Goal: Book appointment/travel/reservation

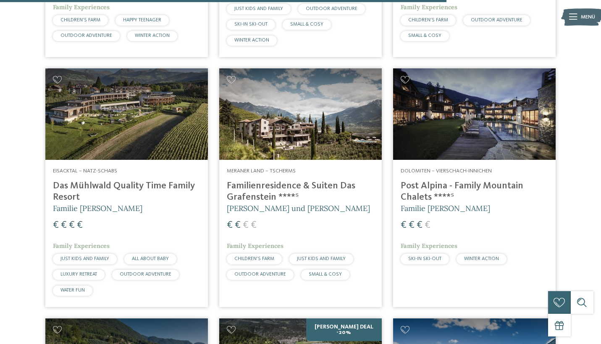
scroll to position [1860, 0]
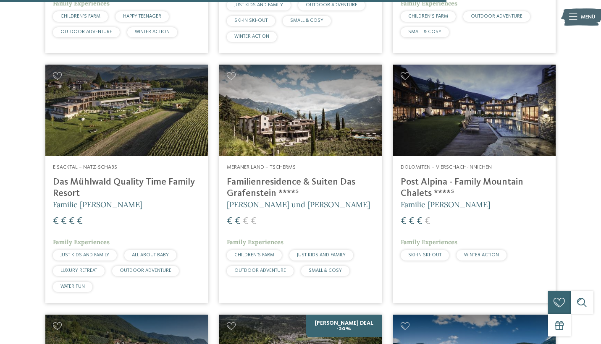
click at [99, 177] on h4 "Das Mühlwald Quality Time Family Resort" at bounding box center [126, 188] width 147 height 23
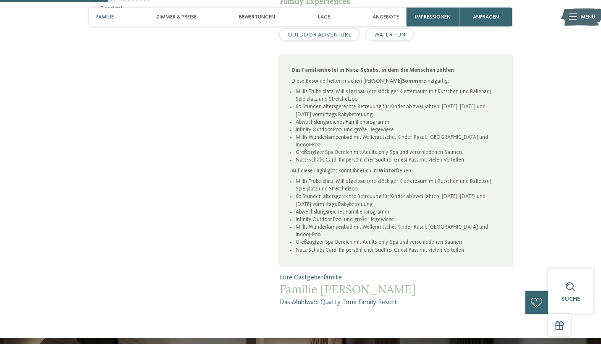
scroll to position [473, 0]
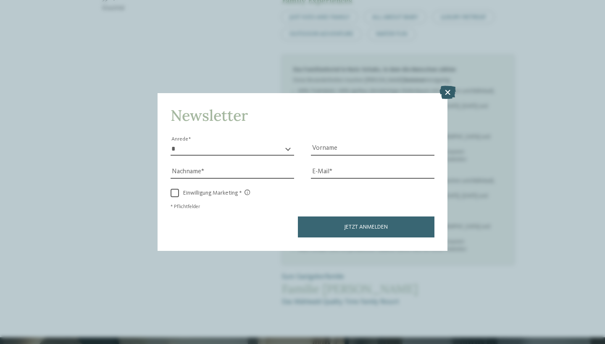
click at [453, 86] on icon at bounding box center [447, 92] width 16 height 13
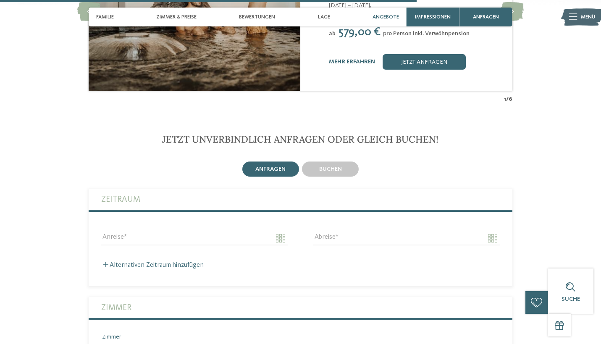
scroll to position [1825, 0]
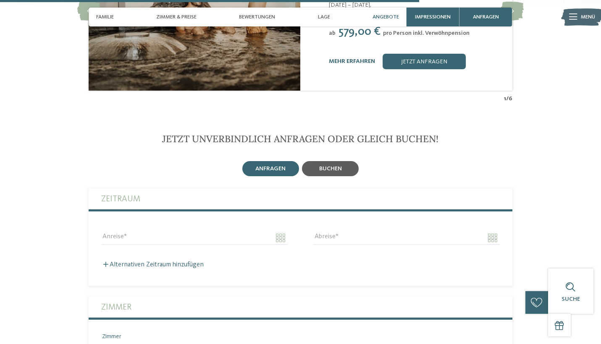
click at [326, 166] on span "buchen" at bounding box center [330, 169] width 23 height 6
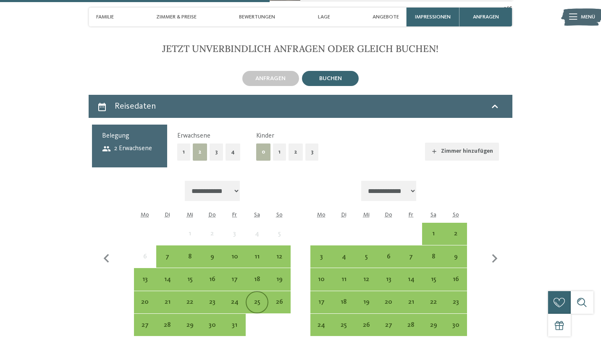
scroll to position [1916, 0]
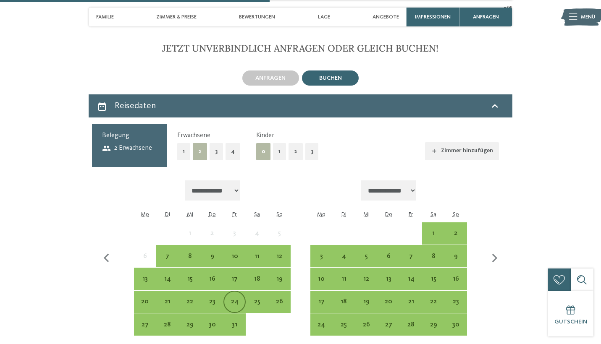
click at [239, 299] on div "24" at bounding box center [234, 309] width 21 height 21
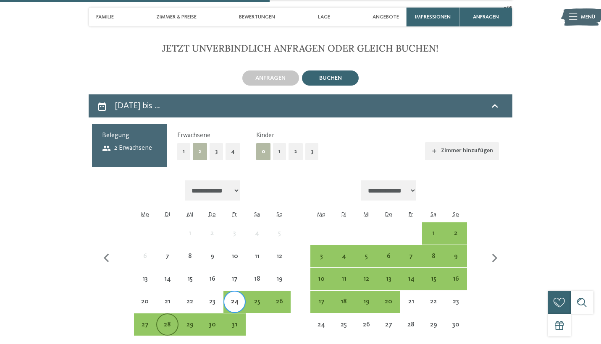
click at [171, 322] on div "28" at bounding box center [167, 332] width 21 height 21
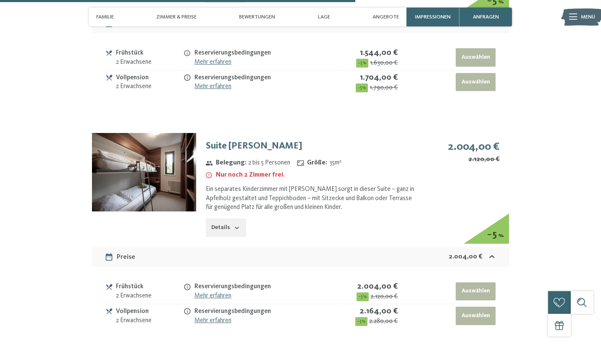
scroll to position [3151, 0]
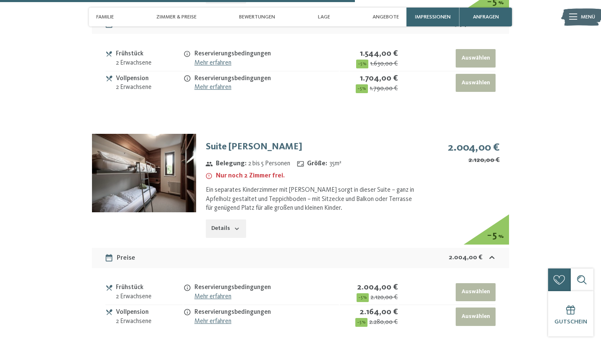
click at [235, 226] on icon "button" at bounding box center [237, 229] width 7 height 7
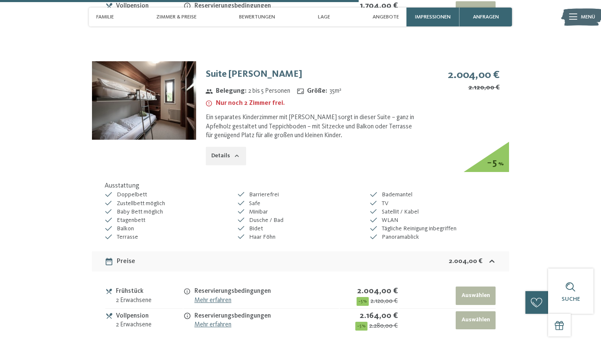
scroll to position [3229, 0]
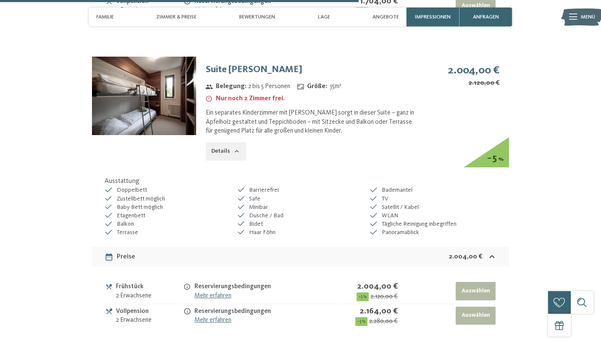
click at [220, 317] on link "Mehr erfahren" at bounding box center [212, 320] width 37 height 7
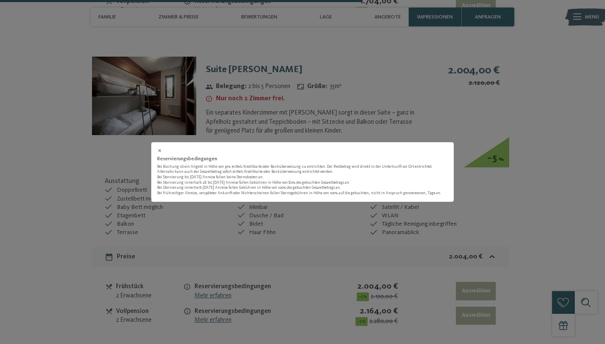
click at [288, 251] on div "Reservierungsbedingungen Bei Buchung ist ein Angeld in Höhe von 30% mittels Kre…" at bounding box center [302, 172] width 605 height 344
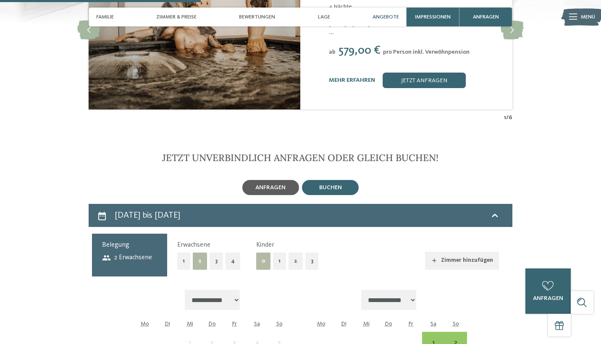
scroll to position [1808, 0]
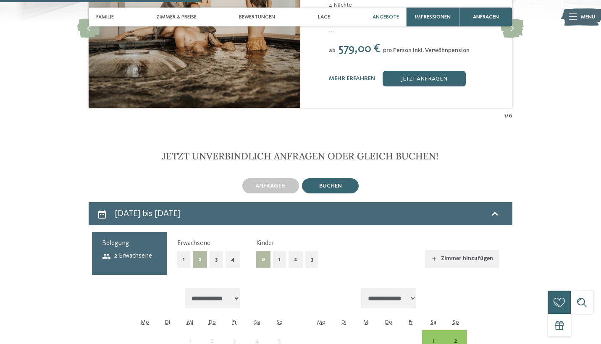
click at [309, 251] on button "3" at bounding box center [311, 259] width 13 height 17
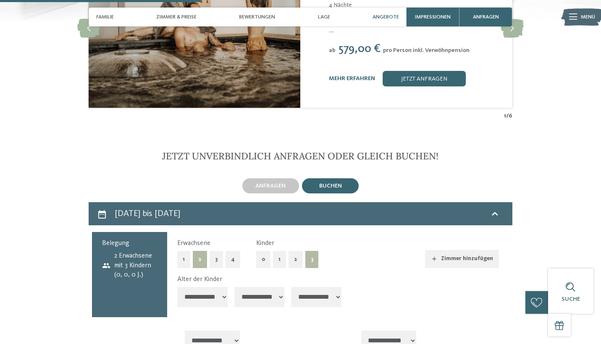
select select "*"
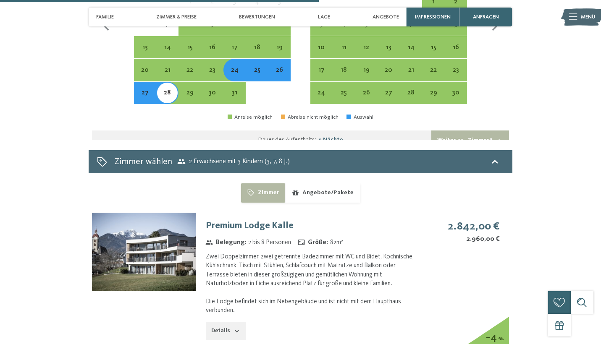
scroll to position [2189, 0]
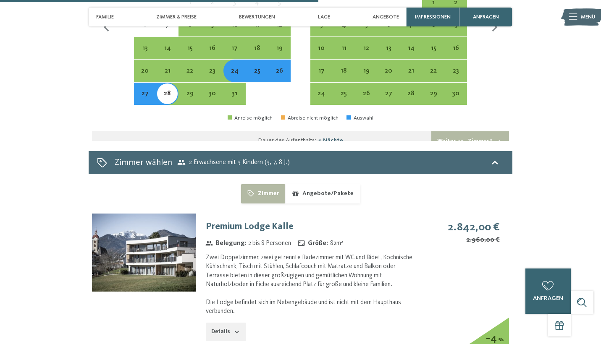
click at [322, 184] on button "Angebote/Pakete" at bounding box center [322, 193] width 74 height 19
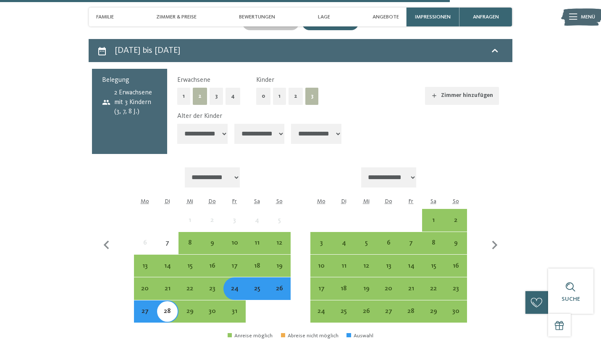
scroll to position [1972, 0]
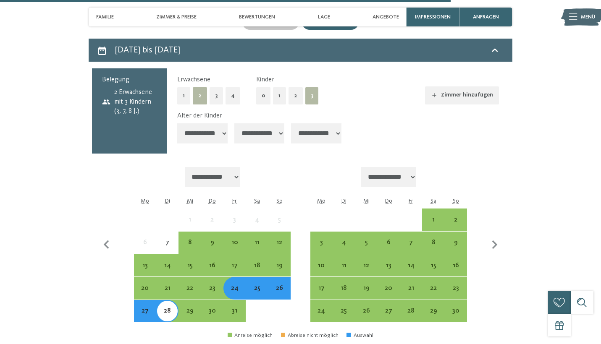
click at [280, 285] on div "26" at bounding box center [279, 295] width 21 height 21
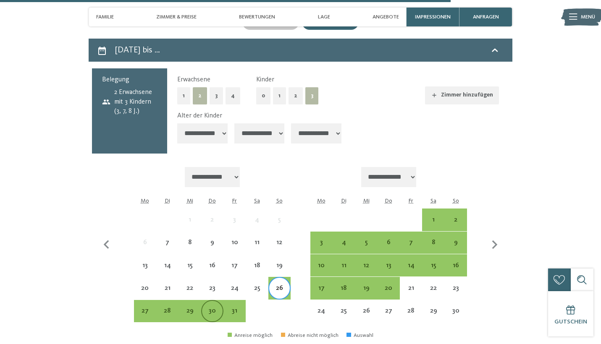
click at [208, 308] on div "30" at bounding box center [212, 318] width 21 height 21
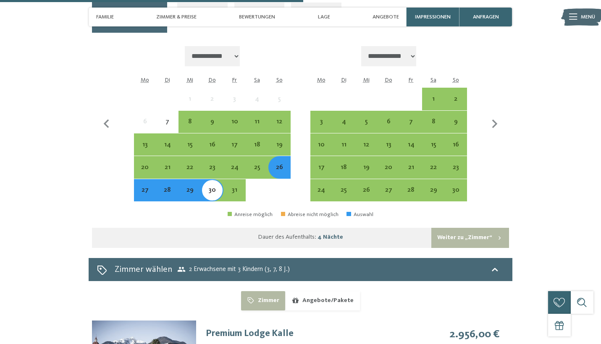
scroll to position [2082, 0]
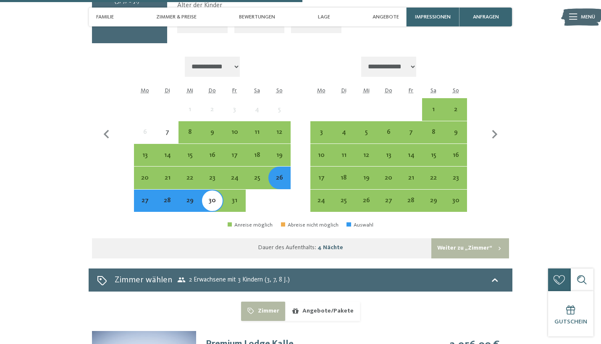
click at [148, 197] on div "27" at bounding box center [145, 207] width 21 height 21
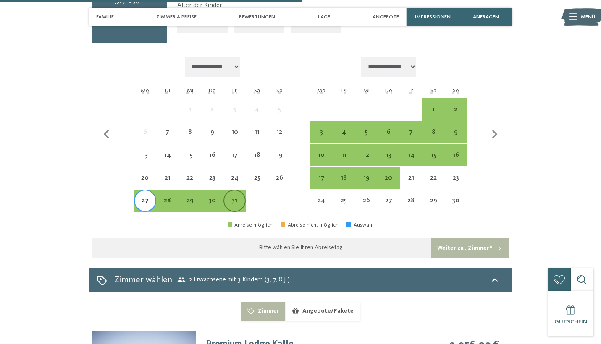
click at [239, 197] on div "31" at bounding box center [234, 207] width 21 height 21
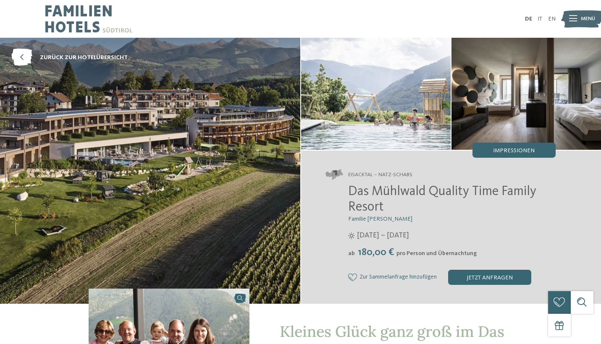
scroll to position [0, 0]
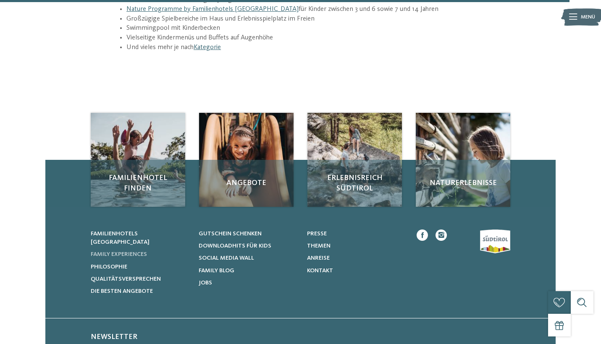
scroll to position [1189, 0]
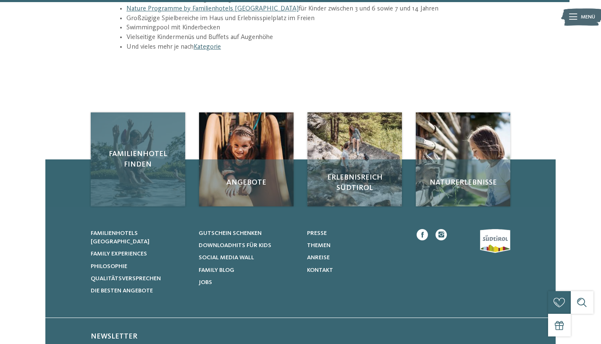
click at [150, 113] on div "Familienhotel finden" at bounding box center [138, 160] width 94 height 94
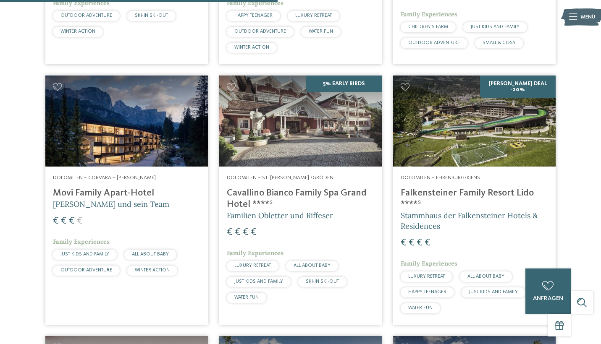
scroll to position [1149, 0]
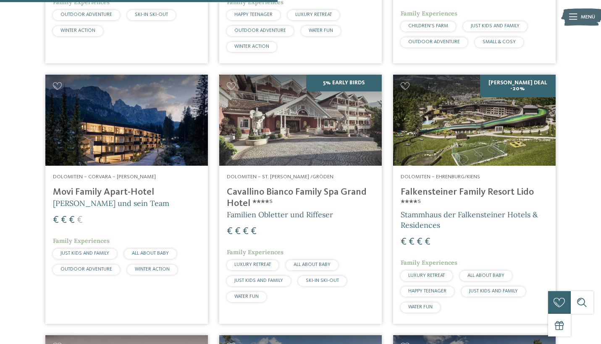
click at [438, 187] on h4 "Falkensteiner Family Resort Lido ****ˢ" at bounding box center [474, 198] width 147 height 23
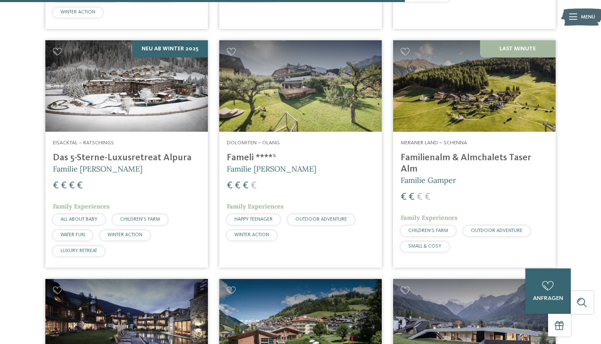
scroll to position [1682, 0]
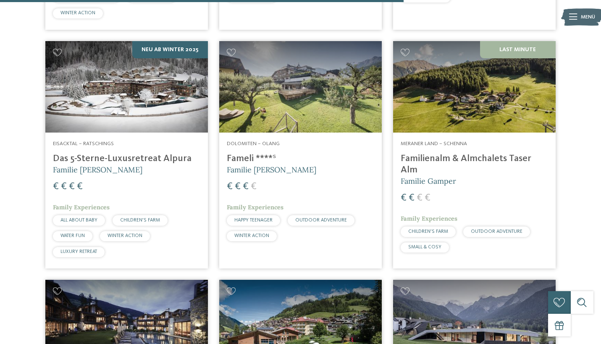
click at [137, 93] on img at bounding box center [126, 87] width 163 height 92
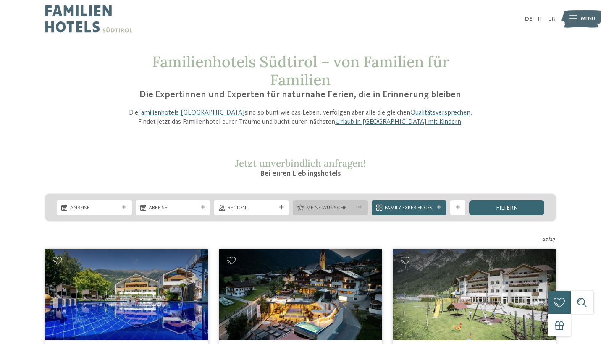
click at [362, 206] on div at bounding box center [361, 207] width 8 height 5
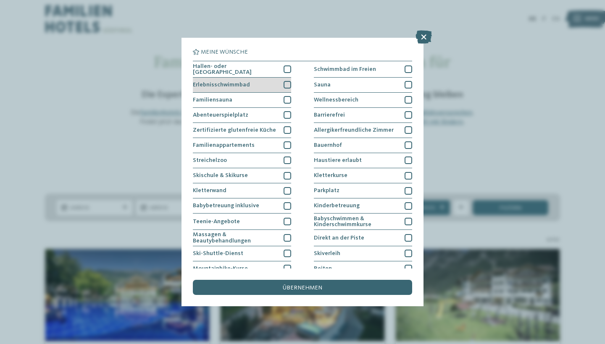
click at [288, 81] on div at bounding box center [288, 85] width 8 height 8
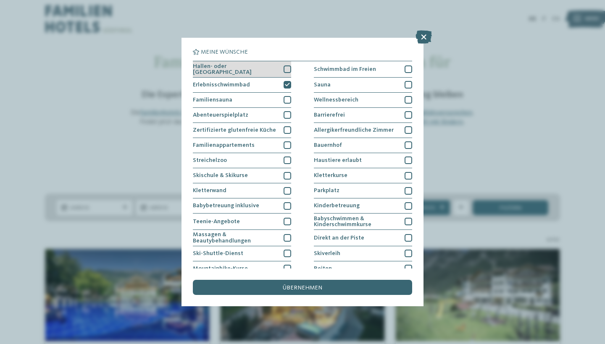
click at [286, 66] on div at bounding box center [288, 70] width 8 height 8
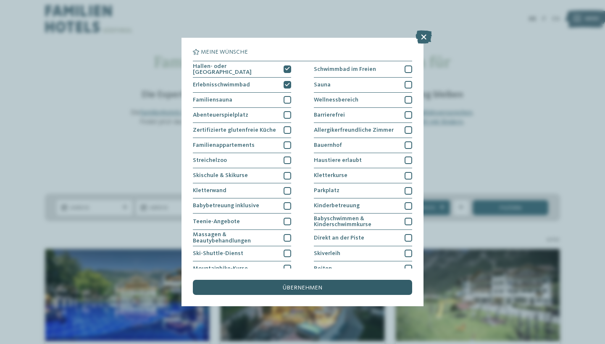
click at [306, 285] on span "übernehmen" at bounding box center [302, 288] width 39 height 6
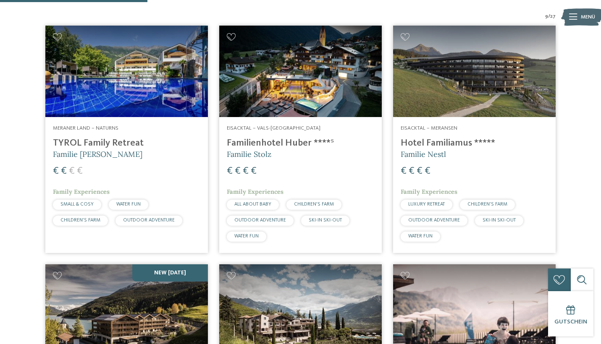
scroll to position [271, 0]
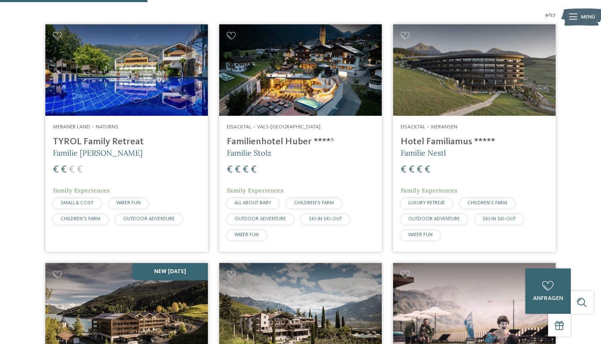
click at [431, 142] on h4 "Hotel Familiamus *****" at bounding box center [474, 142] width 147 height 11
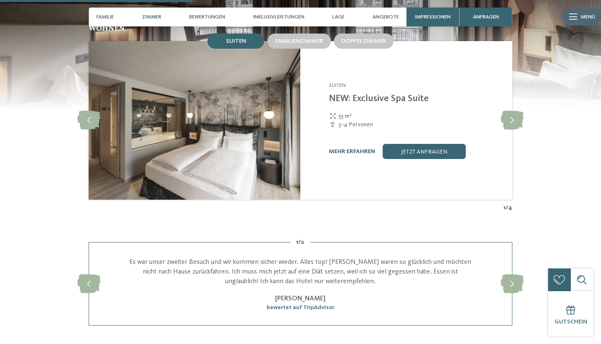
scroll to position [839, 0]
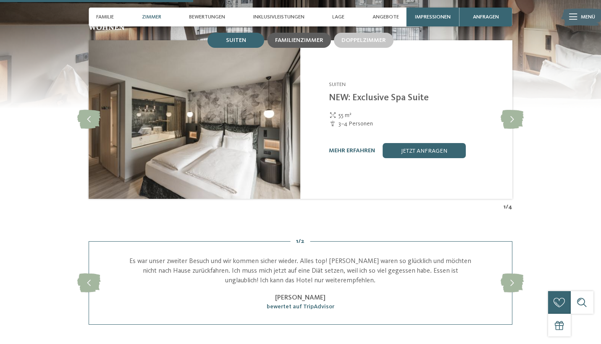
click at [305, 48] on div "Familienzimmer" at bounding box center [299, 40] width 63 height 15
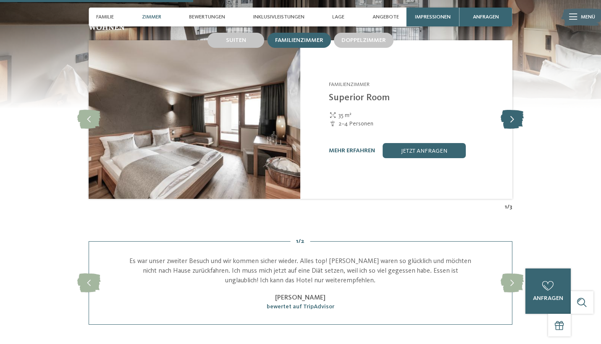
click at [512, 129] on icon at bounding box center [512, 119] width 23 height 19
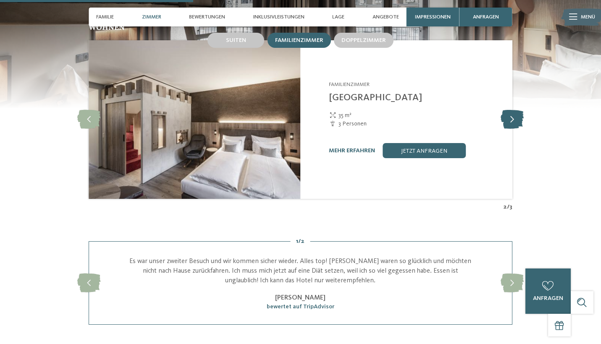
click at [512, 129] on icon at bounding box center [512, 119] width 23 height 19
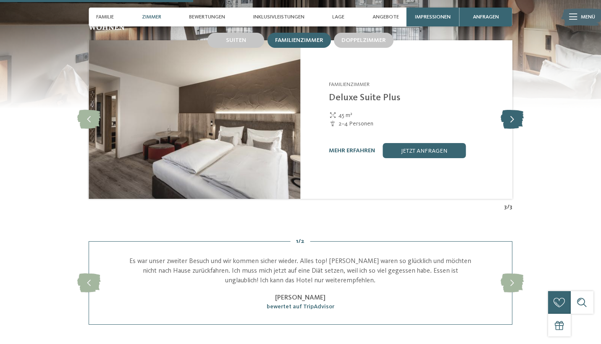
click at [512, 129] on icon at bounding box center [512, 119] width 23 height 19
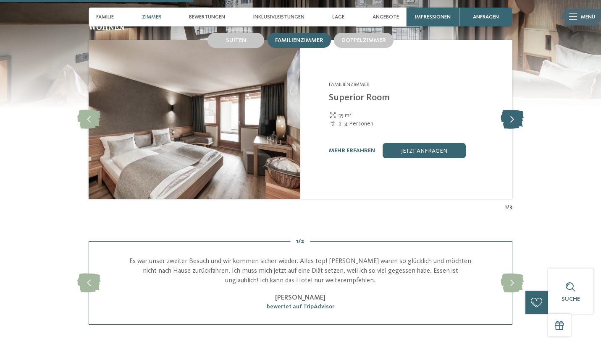
click at [512, 129] on icon at bounding box center [512, 119] width 23 height 19
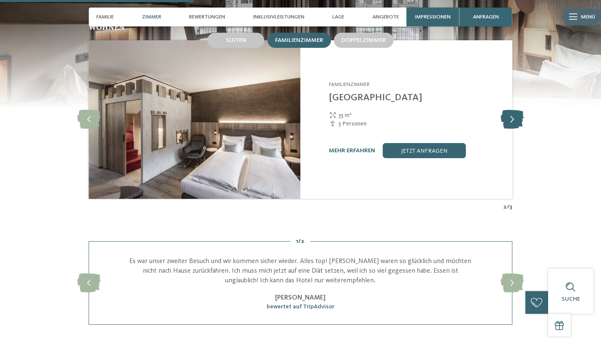
click at [512, 129] on icon at bounding box center [512, 119] width 23 height 19
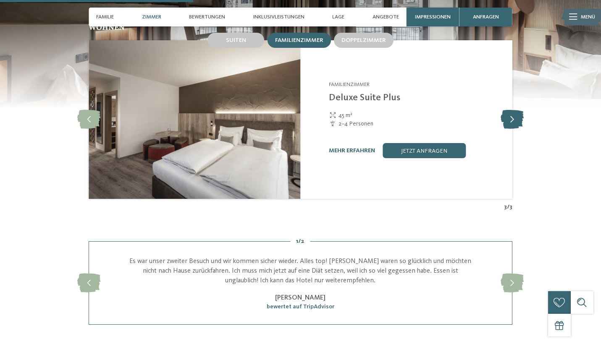
click at [512, 129] on icon at bounding box center [512, 119] width 23 height 19
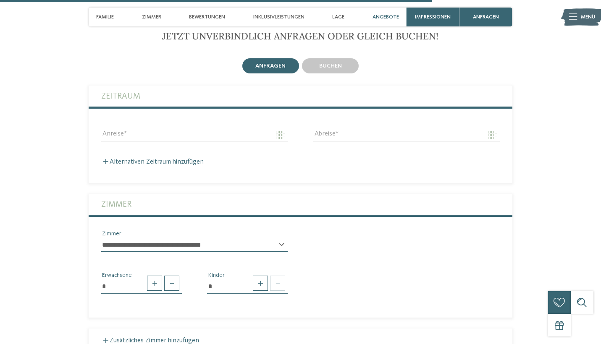
scroll to position [1880, 0]
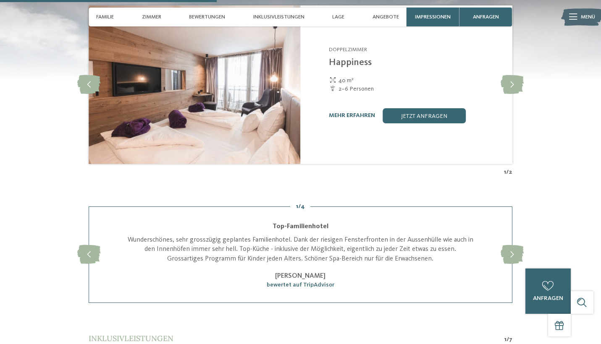
scroll to position [894, 0]
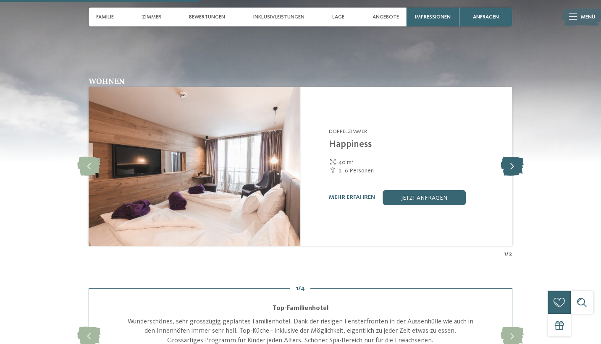
click at [520, 160] on icon at bounding box center [512, 166] width 23 height 19
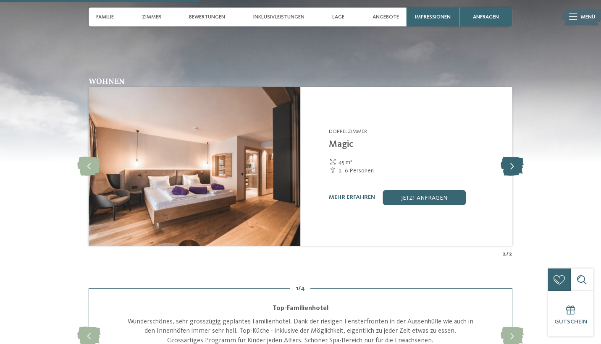
click at [520, 160] on icon at bounding box center [512, 166] width 23 height 19
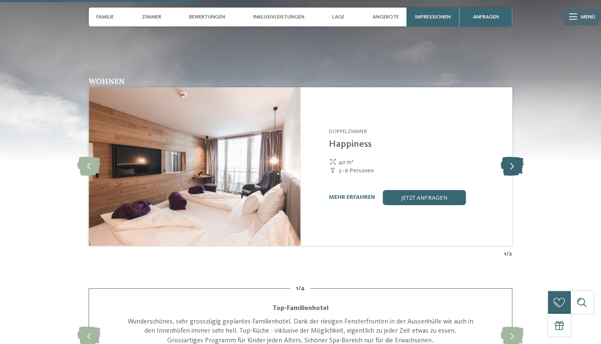
click at [520, 160] on icon at bounding box center [512, 166] width 23 height 19
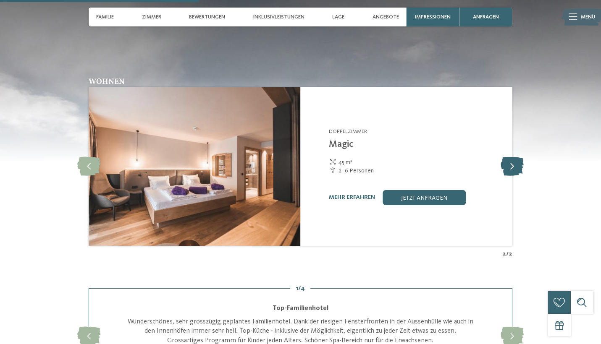
click at [519, 159] on icon at bounding box center [512, 166] width 23 height 19
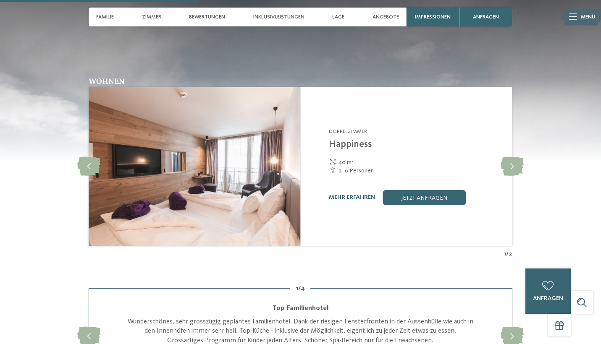
click at [356, 194] on link "mehr erfahren" at bounding box center [352, 197] width 46 height 6
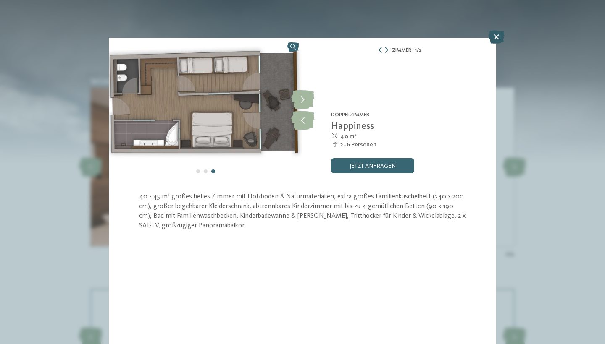
click at [497, 38] on icon at bounding box center [496, 36] width 16 height 13
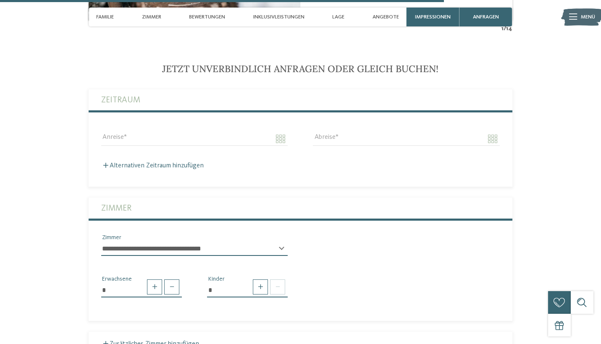
scroll to position [2015, 0]
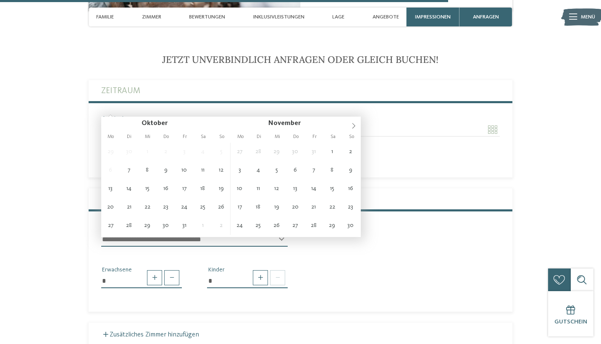
click at [281, 123] on input "Anreise" at bounding box center [194, 130] width 186 height 14
type input "**********"
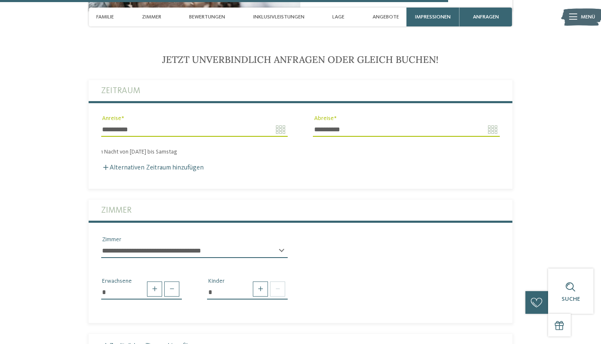
click at [494, 123] on input "**********" at bounding box center [406, 130] width 186 height 14
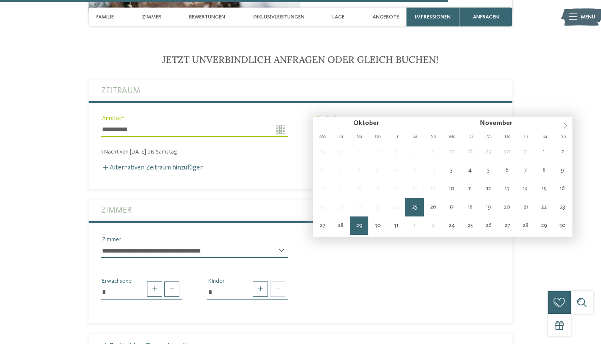
type input "**********"
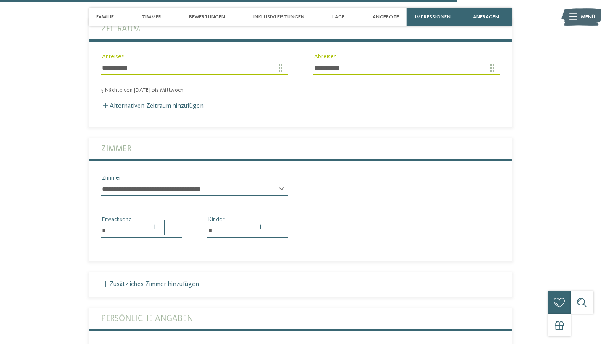
scroll to position [2078, 0]
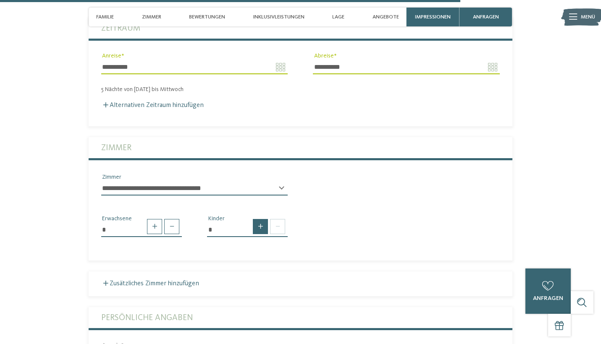
click at [259, 219] on span at bounding box center [260, 226] width 15 height 15
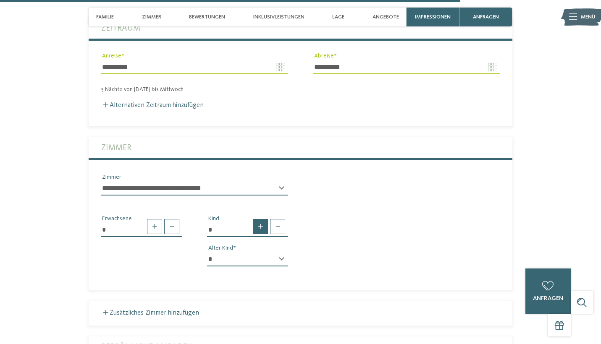
click at [259, 219] on span at bounding box center [260, 226] width 15 height 15
type input "*"
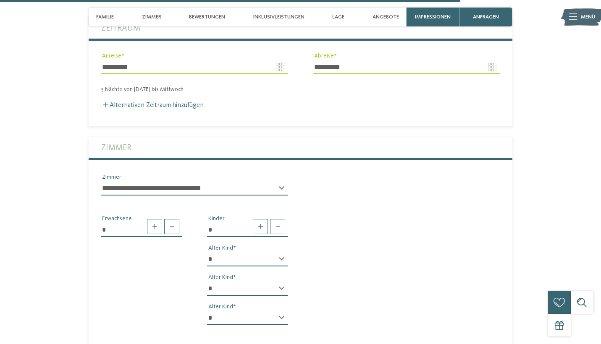
click at [281, 252] on div "* * * * * * * * * * * ** ** ** ** ** ** ** ** Alter Kind" at bounding box center [247, 262] width 81 height 21
click at [282, 252] on div "* * * * * * * * * * * ** ** ** ** ** ** ** ** Alter Kind" at bounding box center [247, 262] width 81 height 21
select select "*"
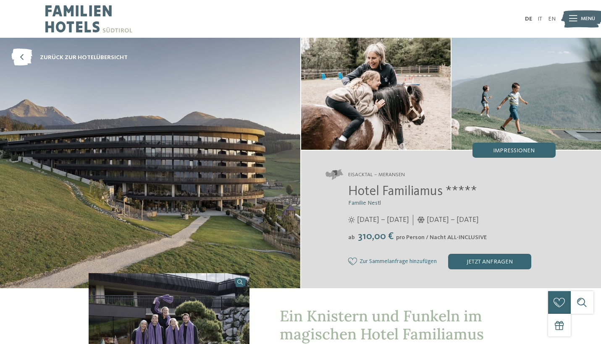
scroll to position [0, 0]
click at [491, 258] on div "jetzt anfragen" at bounding box center [489, 261] width 83 height 15
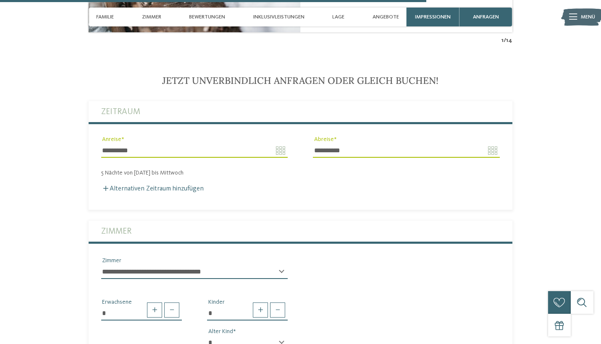
scroll to position [2001, 0]
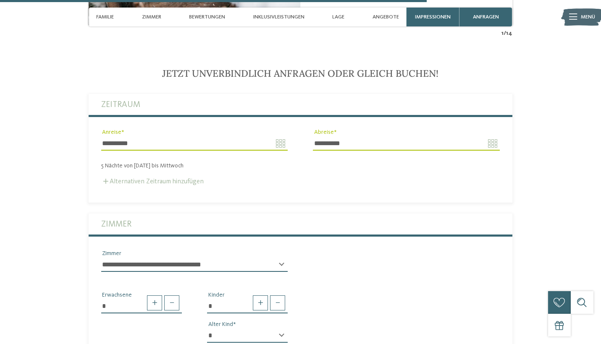
click at [195, 179] on label "Alternativen Zeitraum hinzufügen" at bounding box center [152, 182] width 102 height 7
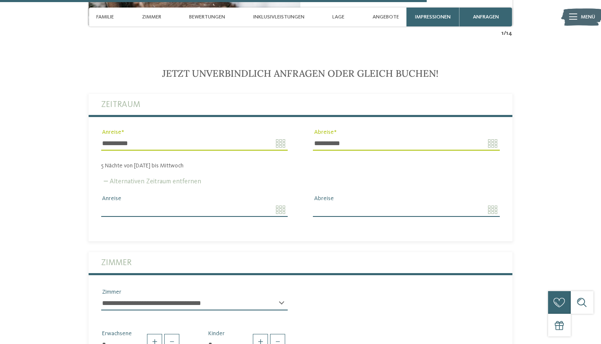
click at [195, 179] on label "Alternativen Zeitraum entfernen" at bounding box center [151, 182] width 100 height 7
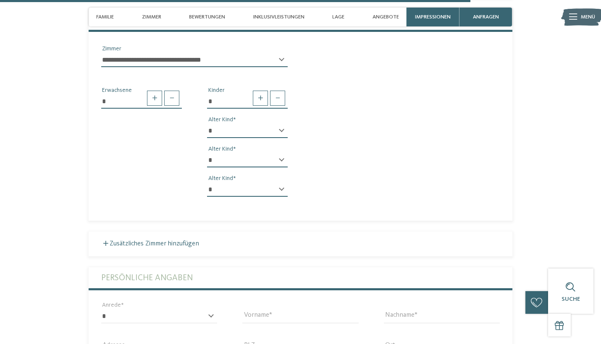
scroll to position [2208, 0]
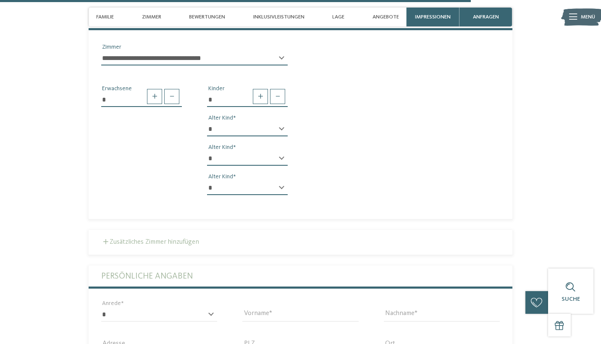
click at [173, 239] on label "Zusätzliches Zimmer hinzufügen" at bounding box center [150, 242] width 98 height 7
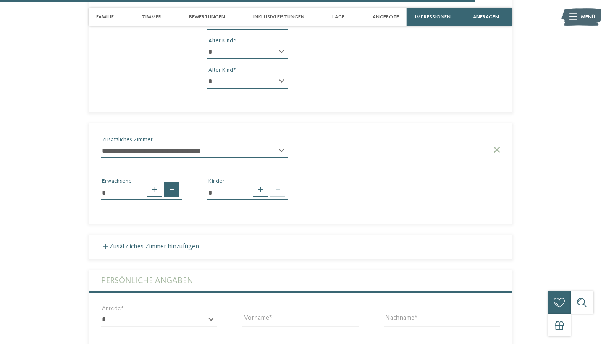
scroll to position [2316, 0]
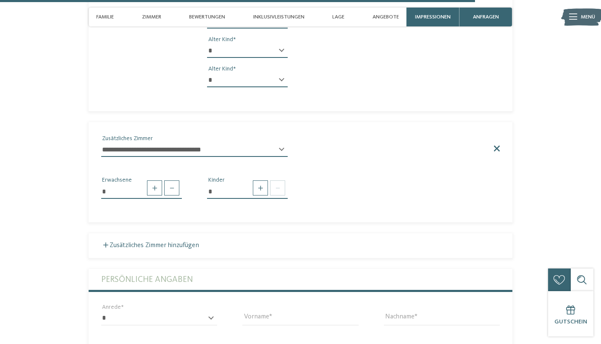
click at [496, 146] on span at bounding box center [496, 149] width 7 height 6
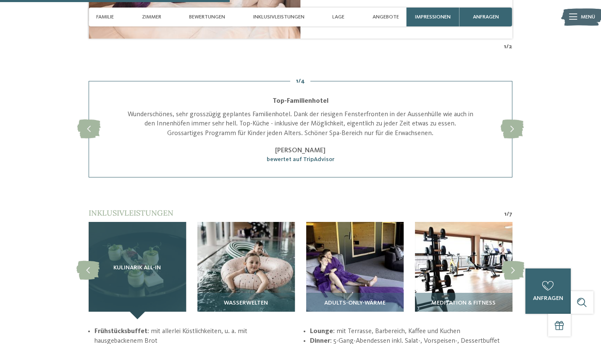
scroll to position [1072, 0]
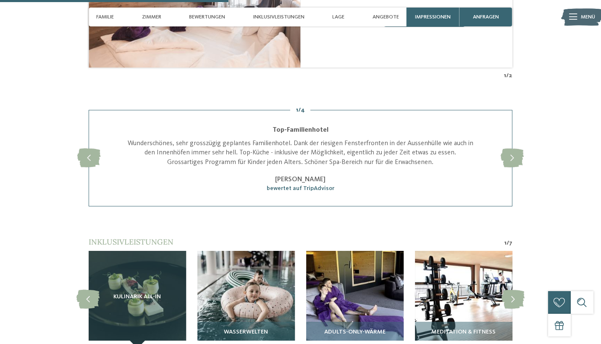
click at [574, 17] on icon at bounding box center [573, 17] width 8 height 6
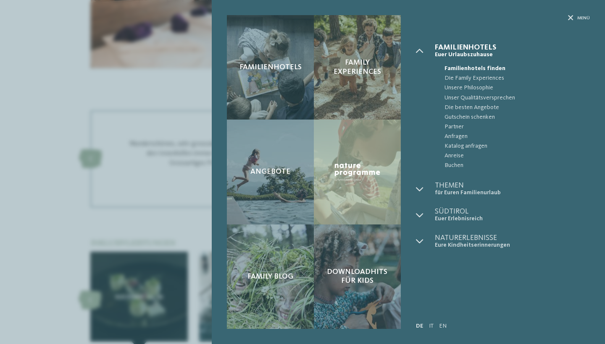
click at [157, 119] on div "Familienhotels Family Experiences Angebote" at bounding box center [302, 172] width 605 height 344
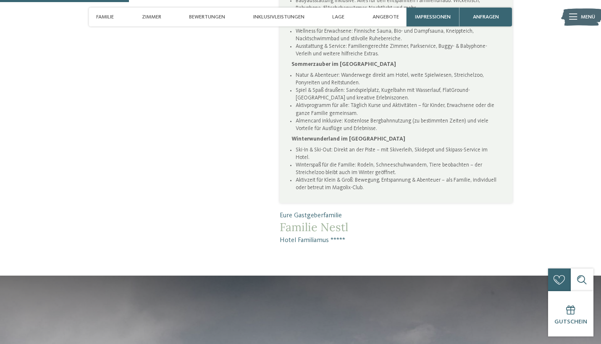
scroll to position [615, 0]
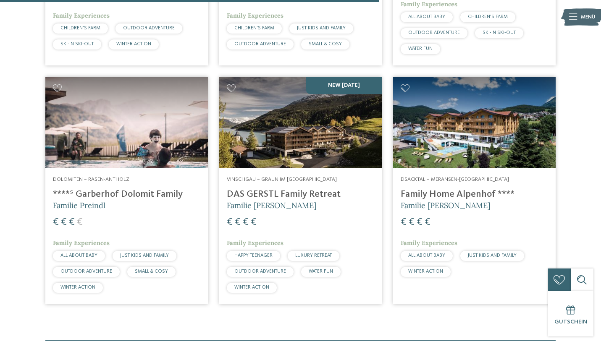
scroll to position [699, 0]
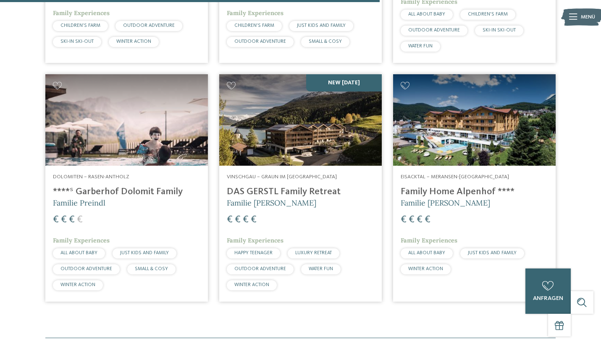
click at [297, 189] on h4 "DAS GERSTL Family Retreat" at bounding box center [300, 191] width 147 height 11
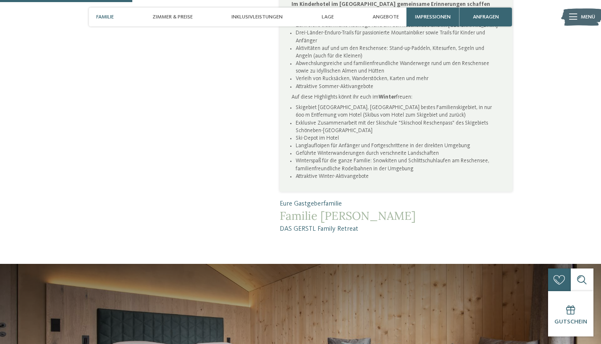
scroll to position [546, 0]
